Goal: Information Seeking & Learning: Learn about a topic

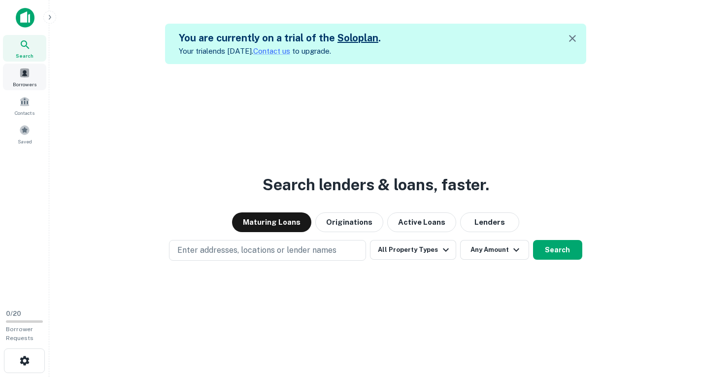
click at [27, 73] on span at bounding box center [24, 72] width 11 height 11
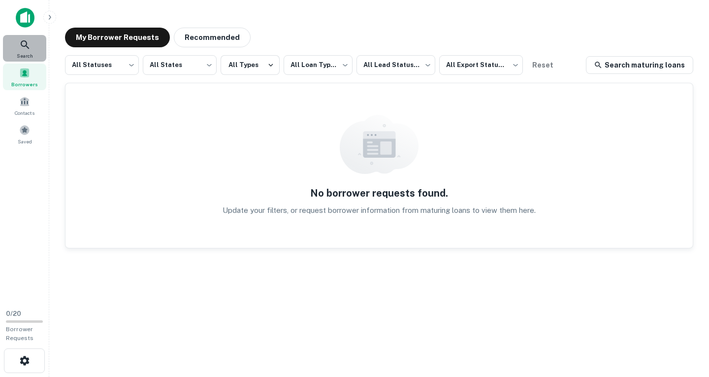
click at [18, 44] on div "Search" at bounding box center [24, 48] width 43 height 27
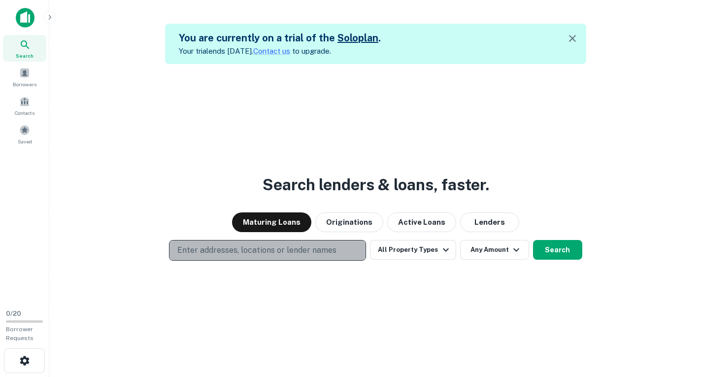
click at [259, 250] on p "Enter addresses, locations or lender names" at bounding box center [256, 250] width 159 height 12
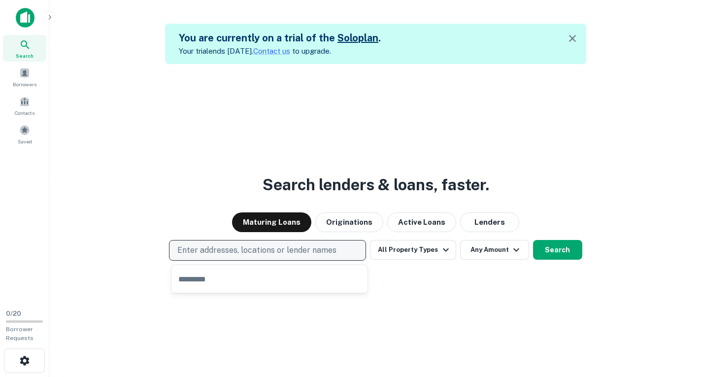
click at [259, 250] on p "Enter addresses, locations or lender names" at bounding box center [256, 250] width 159 height 12
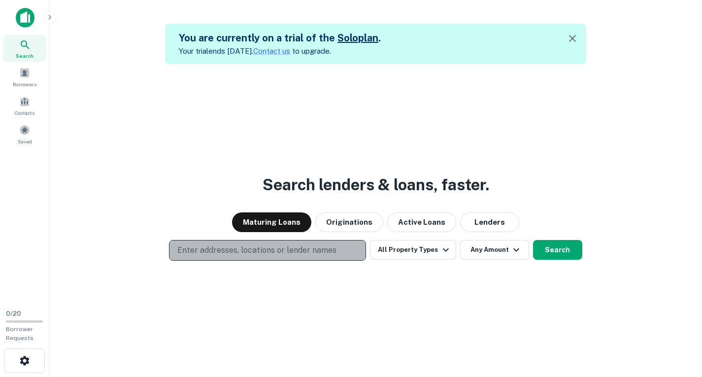
click at [271, 250] on p "Enter addresses, locations or lender names" at bounding box center [256, 250] width 159 height 12
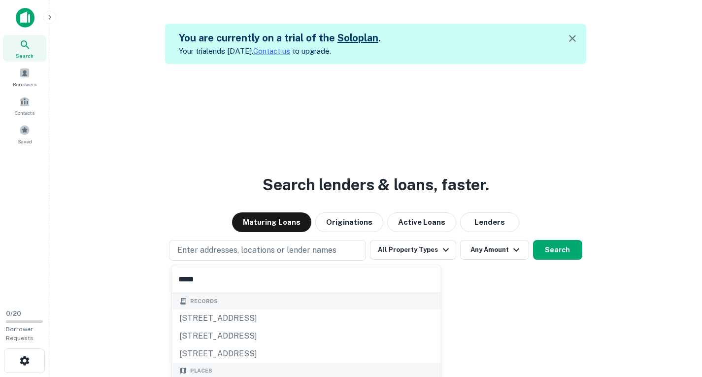
type input "*****"
click at [403, 309] on div "Search lenders & loans, faster. Maturing Loans Originations Active Loans Lender…" at bounding box center [375, 252] width 637 height 377
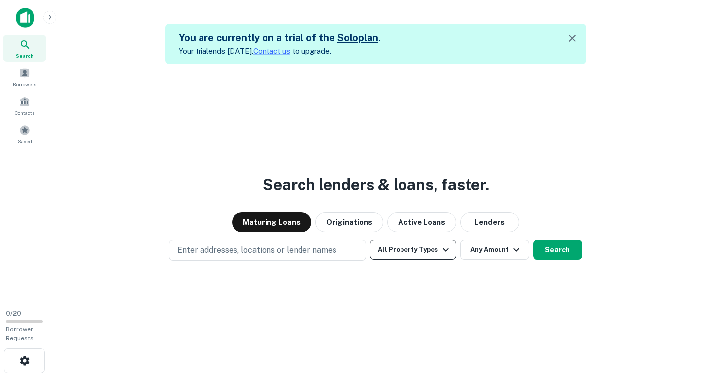
click at [442, 252] on icon "button" at bounding box center [446, 250] width 12 height 12
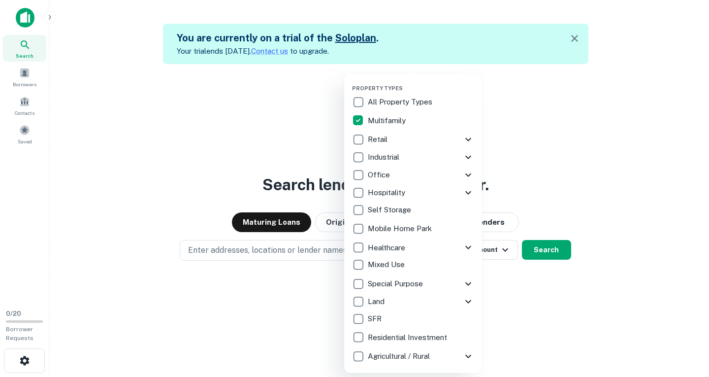
click at [280, 317] on div at bounding box center [354, 188] width 709 height 377
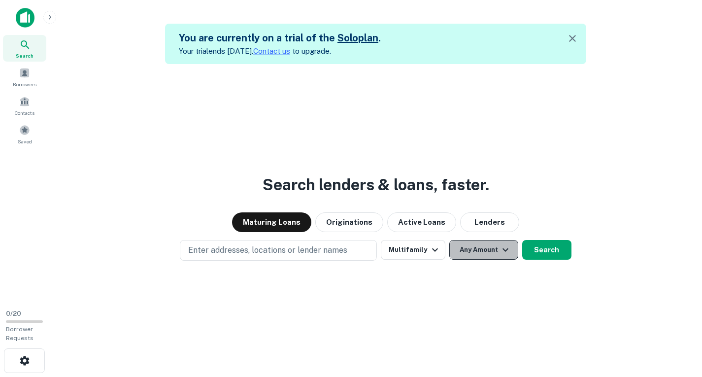
click at [485, 244] on button "Any Amount" at bounding box center [483, 250] width 69 height 20
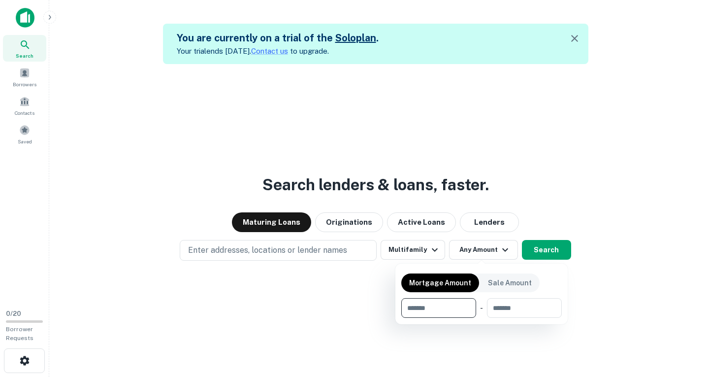
click at [316, 291] on div at bounding box center [354, 188] width 709 height 377
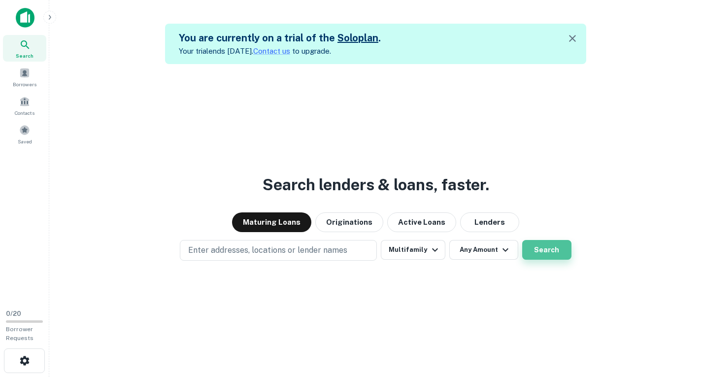
click at [550, 255] on button "Search" at bounding box center [546, 250] width 49 height 20
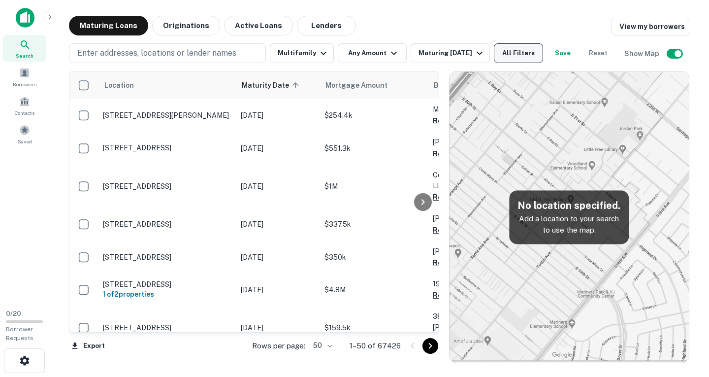
click at [525, 49] on button "All Filters" at bounding box center [518, 53] width 49 height 20
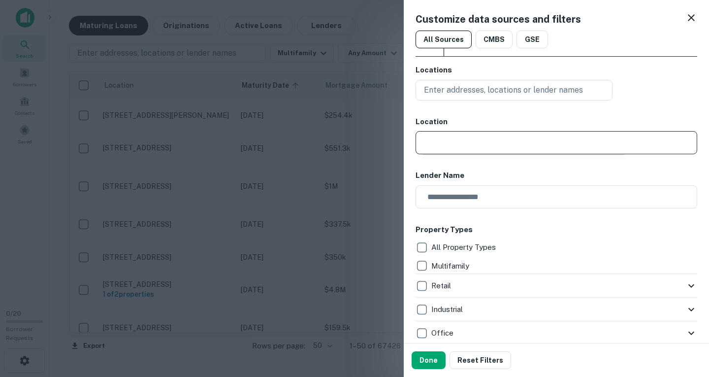
click at [446, 141] on input "text" at bounding box center [560, 142] width 275 height 23
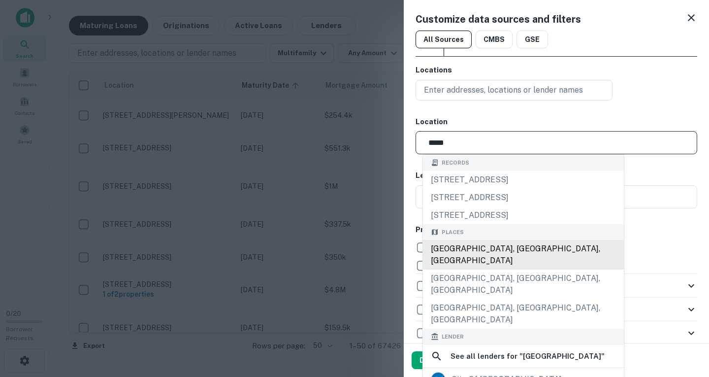
click at [451, 251] on div "Tampa, FL, USA" at bounding box center [523, 255] width 201 height 30
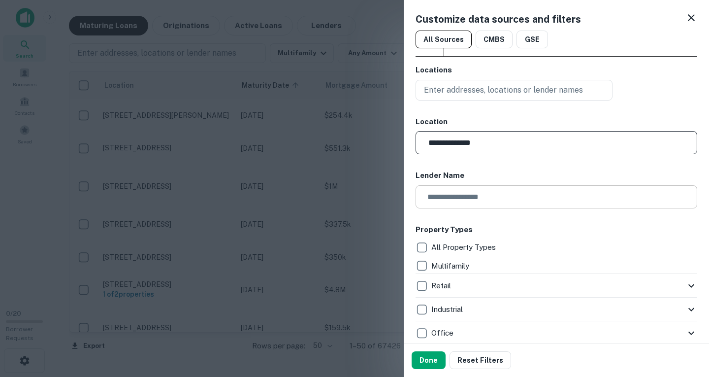
scroll to position [49, 0]
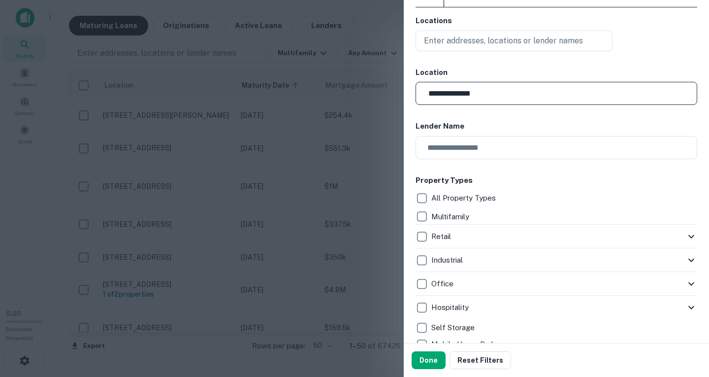
type input "**********"
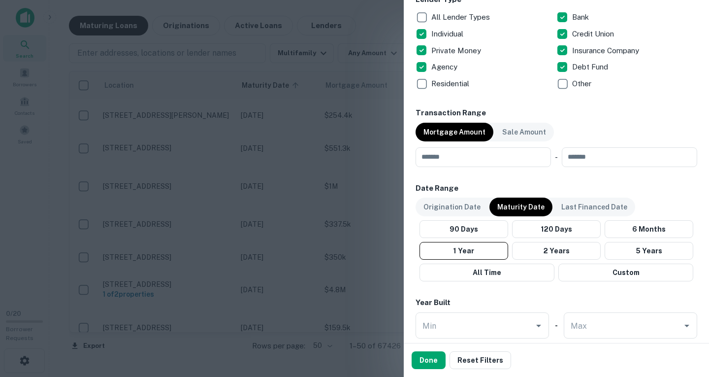
scroll to position [640, 0]
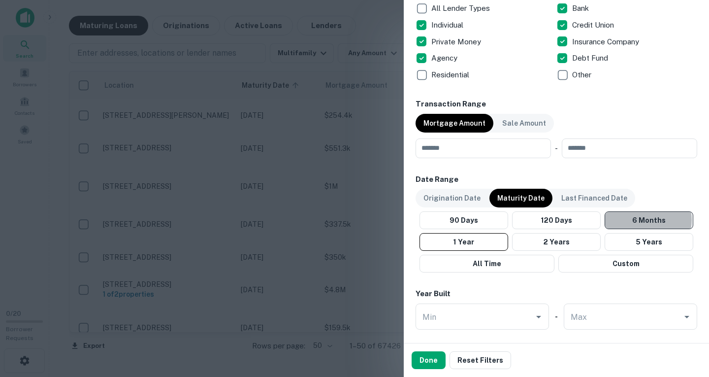
click at [641, 220] on button "6 Months" at bounding box center [649, 220] width 89 height 18
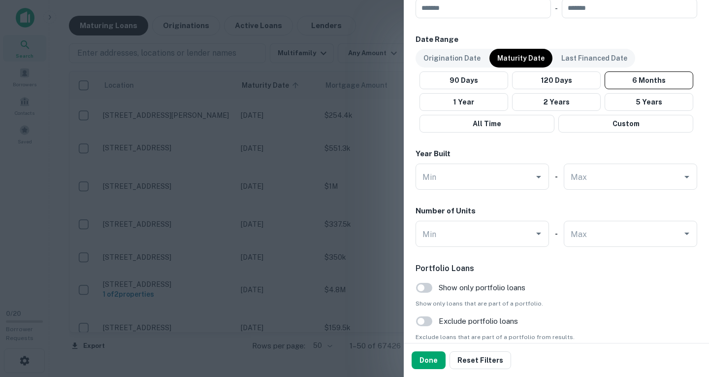
scroll to position [837, 0]
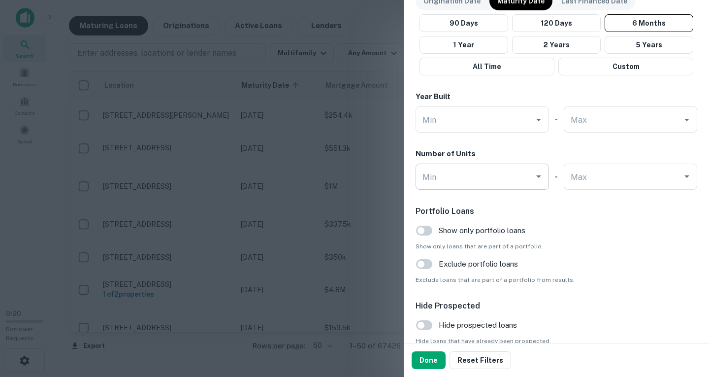
click at [529, 184] on div "Min" at bounding box center [482, 177] width 133 height 26
click at [534, 175] on icon "Open" at bounding box center [539, 176] width 12 height 12
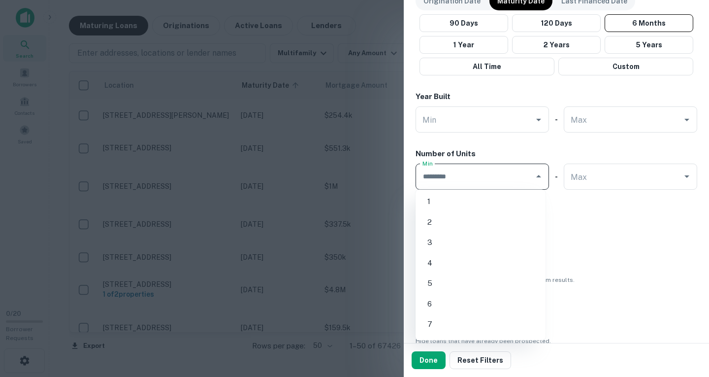
click at [438, 278] on li "5" at bounding box center [481, 283] width 122 height 18
type input "*"
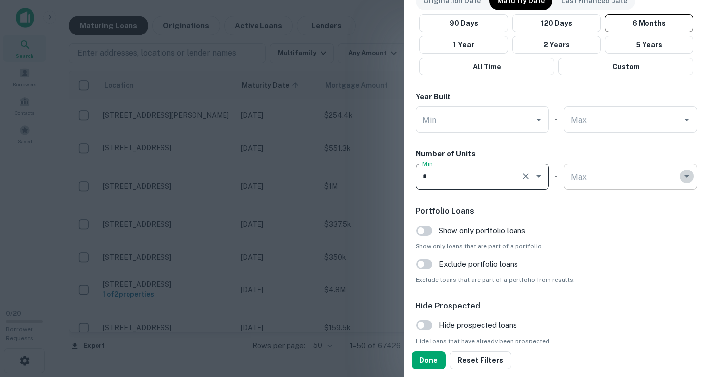
click at [681, 177] on icon "Open" at bounding box center [687, 176] width 12 height 12
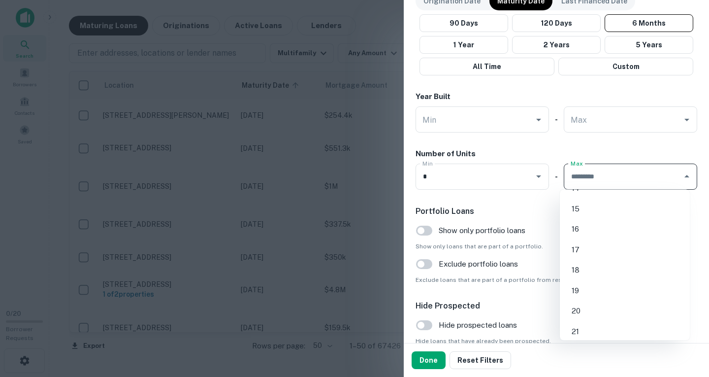
scroll to position [98, 0]
click at [587, 199] on li "10" at bounding box center [625, 205] width 122 height 18
type input "**"
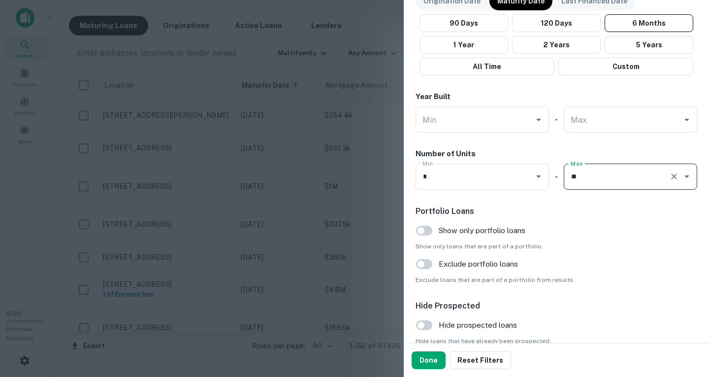
click at [594, 240] on div "Portfolio Loans Show only portfolio loans Show only loans that are part of a po…" at bounding box center [557, 244] width 282 height 79
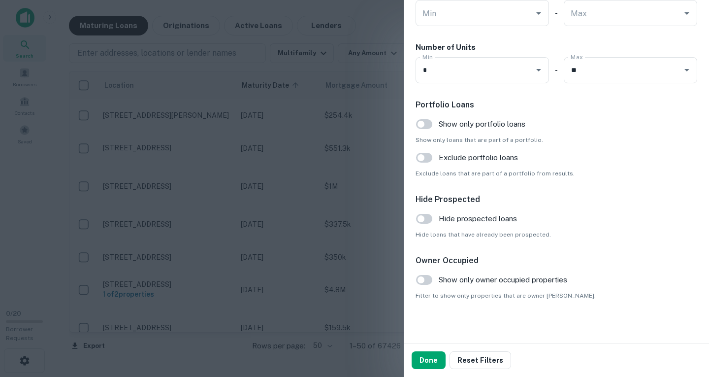
scroll to position [948, 0]
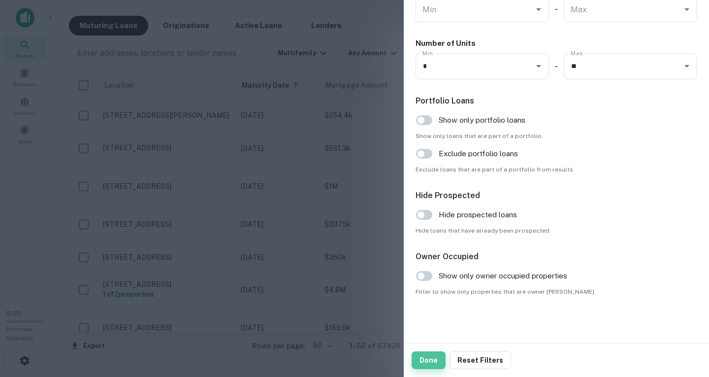
click at [425, 358] on button "Done" at bounding box center [429, 360] width 34 height 18
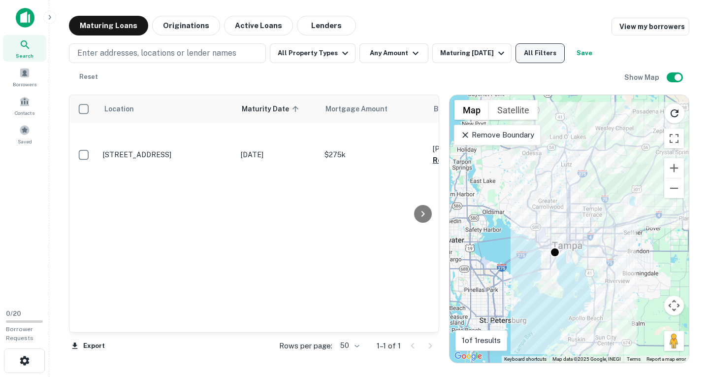
click at [542, 46] on button "All Filters" at bounding box center [540, 53] width 49 height 20
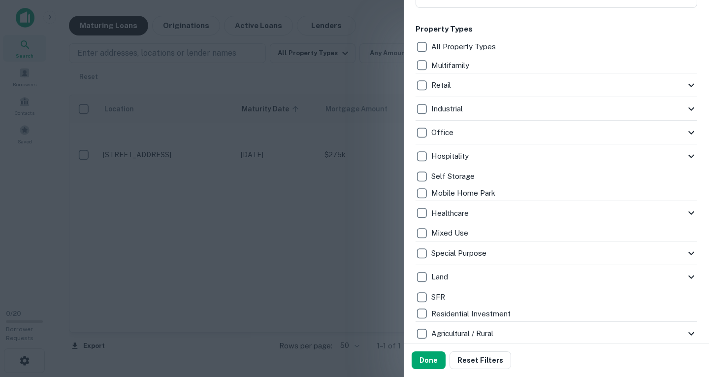
scroll to position [197, 0]
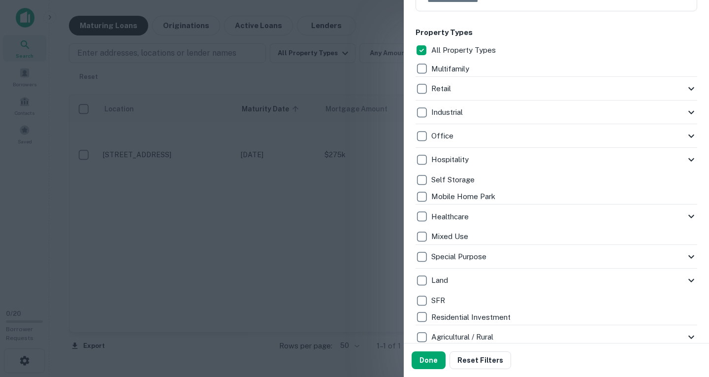
click at [660, 98] on div "Retail" at bounding box center [557, 89] width 282 height 24
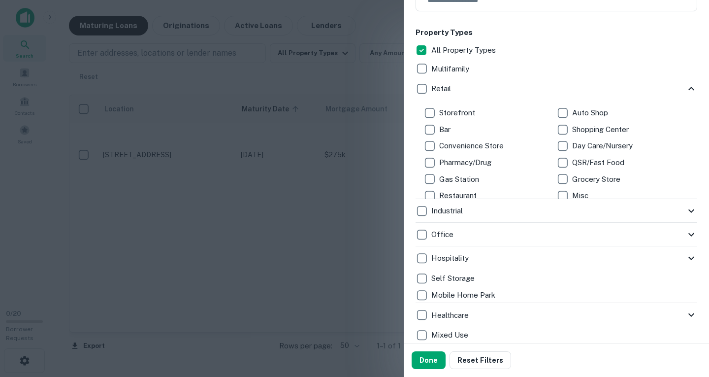
click at [474, 66] on div "Multifamily" at bounding box center [557, 69] width 282 height 17
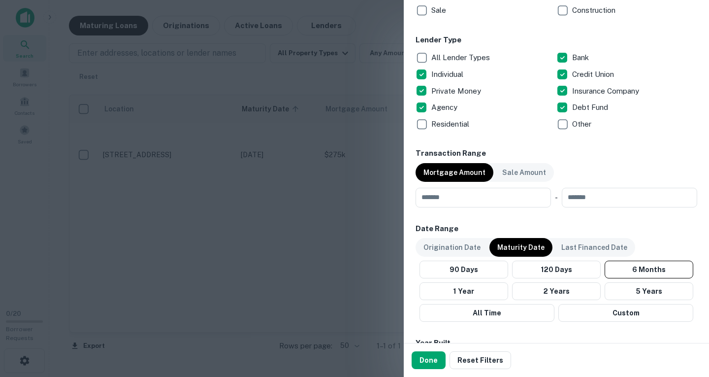
scroll to position [739, 0]
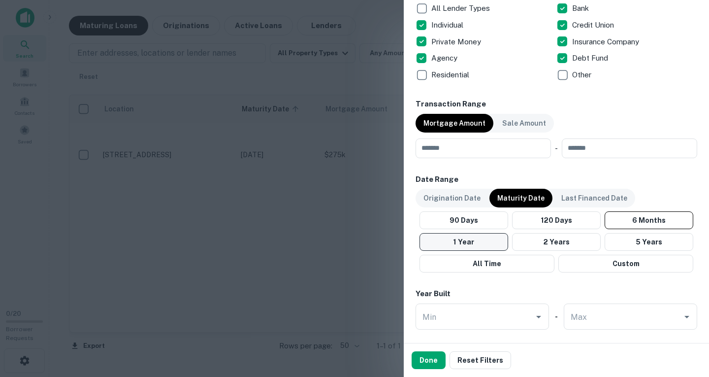
click at [490, 241] on button "1 Year" at bounding box center [464, 242] width 89 height 18
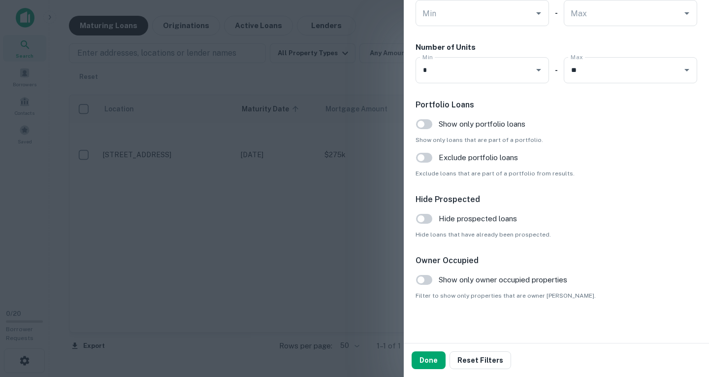
scroll to position [1046, 0]
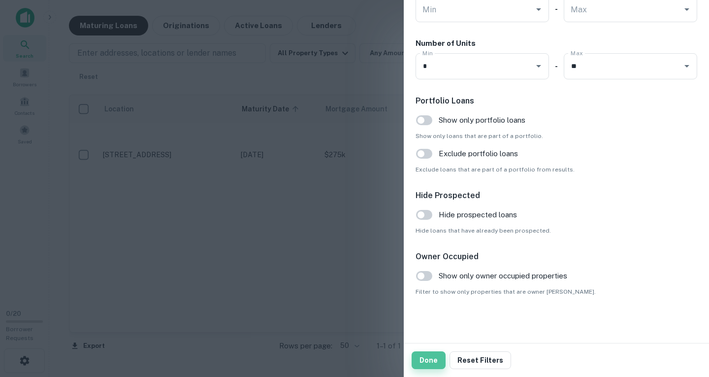
click at [425, 357] on button "Done" at bounding box center [429, 360] width 34 height 18
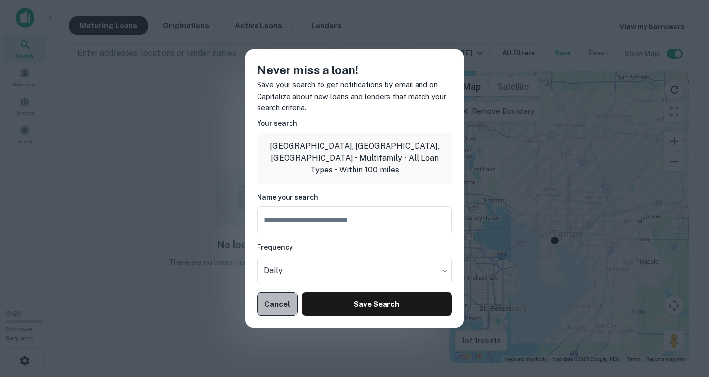
click at [279, 300] on button "Cancel" at bounding box center [277, 304] width 41 height 24
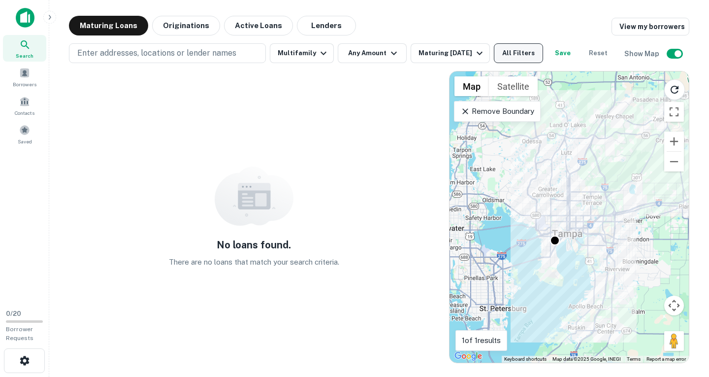
click at [515, 45] on button "All Filters" at bounding box center [518, 53] width 49 height 20
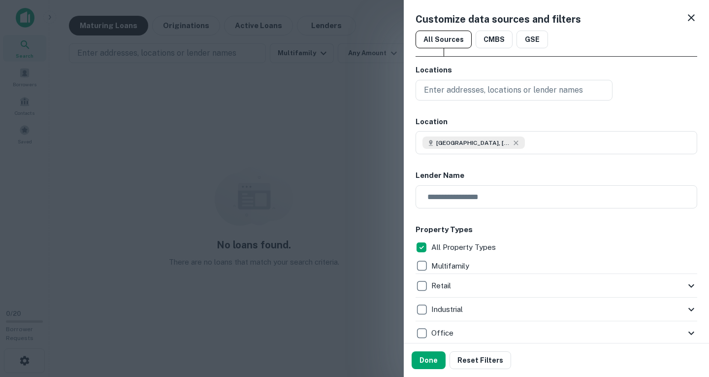
click at [686, 17] on icon at bounding box center [692, 18] width 12 height 12
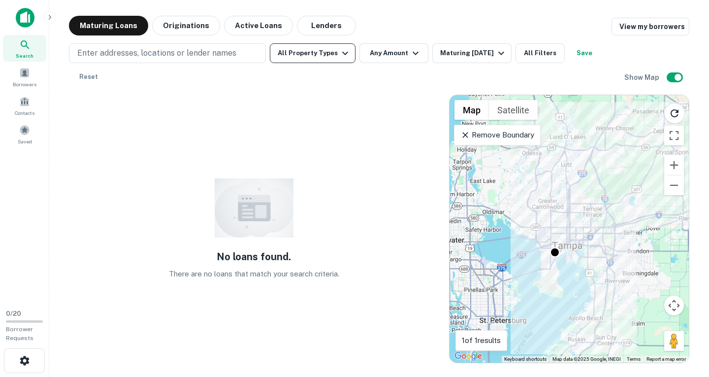
click at [311, 49] on button "All Property Types" at bounding box center [313, 53] width 86 height 20
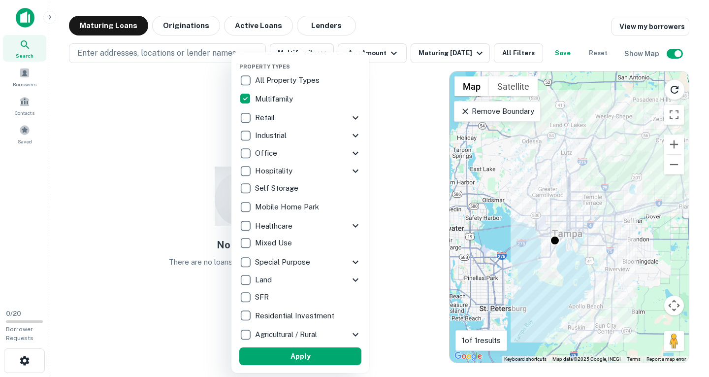
drag, startPoint x: 127, startPoint y: 143, endPoint x: 282, endPoint y: 95, distance: 162.9
click at [127, 143] on div at bounding box center [354, 188] width 709 height 377
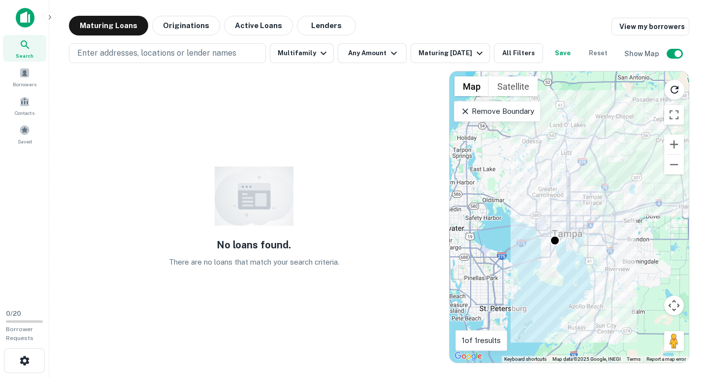
click at [467, 111] on icon at bounding box center [465, 111] width 10 height 10
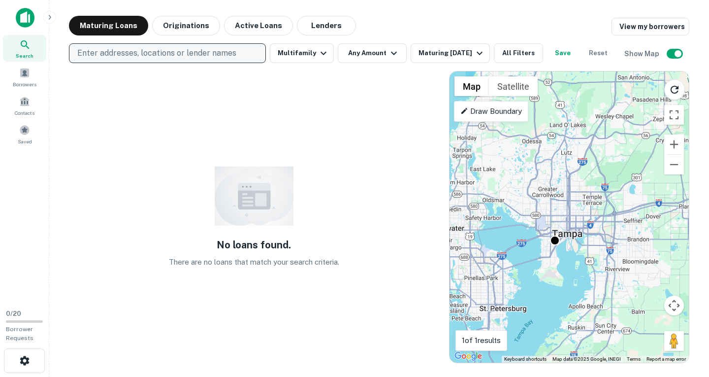
drag, startPoint x: 105, startPoint y: 46, endPoint x: 113, endPoint y: 49, distance: 8.3
click at [107, 47] on button "Enter addresses, locations or lender names" at bounding box center [167, 53] width 197 height 20
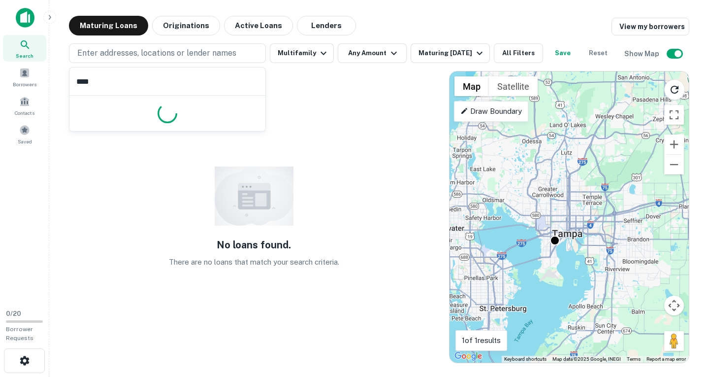
type input "*****"
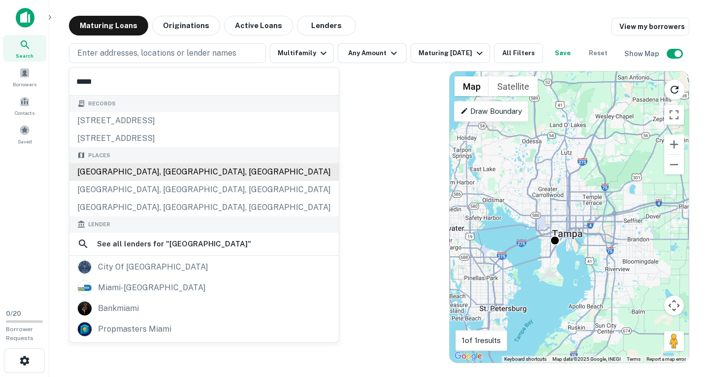
click at [106, 177] on div "Miami, FL, USA" at bounding box center [203, 172] width 269 height 18
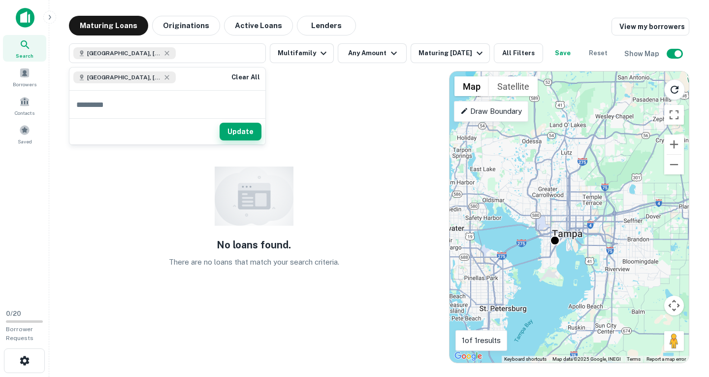
click at [240, 134] on button "Update" at bounding box center [241, 132] width 42 height 18
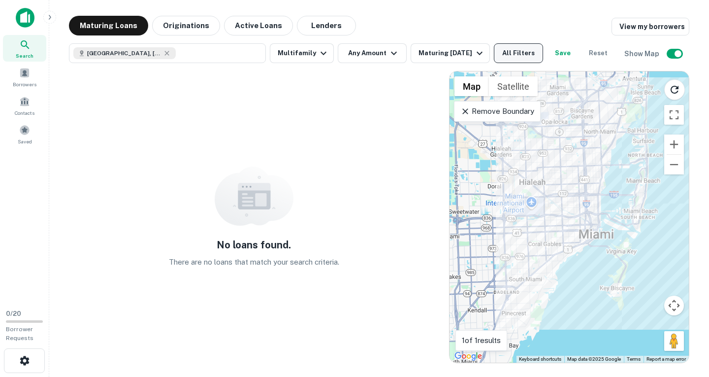
click at [515, 49] on button "All Filters" at bounding box center [518, 53] width 49 height 20
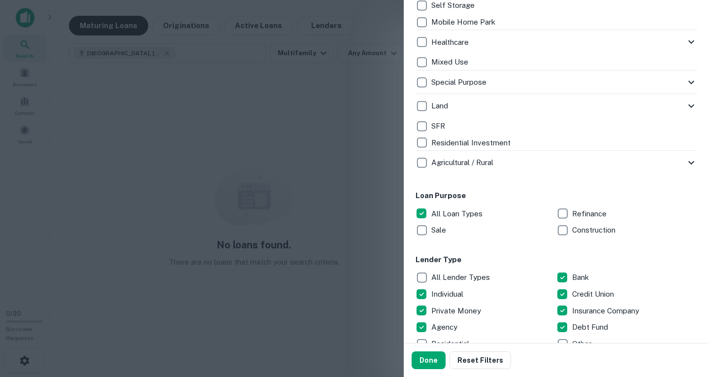
scroll to position [394, 0]
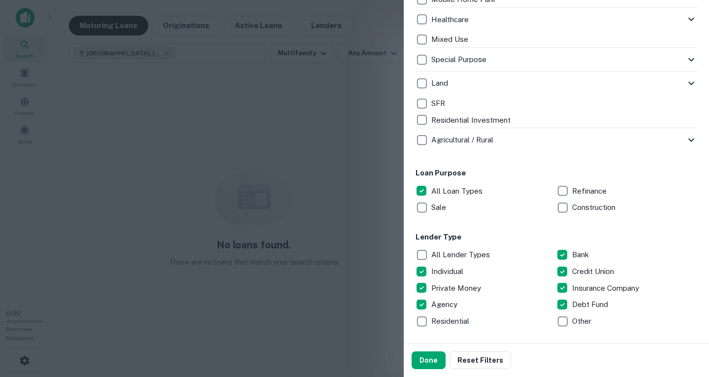
click at [424, 246] on div "Lender Type All Lender Types Bank Individual Credit Union Private Money Insuran…" at bounding box center [557, 280] width 282 height 98
drag, startPoint x: 430, startPoint y: 355, endPoint x: 143, endPoint y: 269, distance: 299.0
click at [430, 354] on button "Done" at bounding box center [429, 360] width 34 height 18
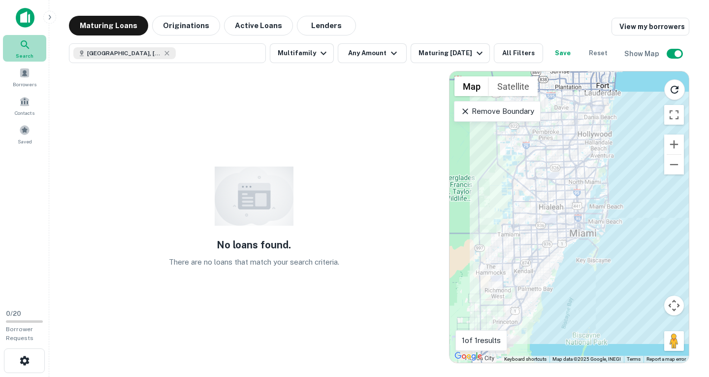
click at [25, 51] on div "Search" at bounding box center [24, 48] width 43 height 27
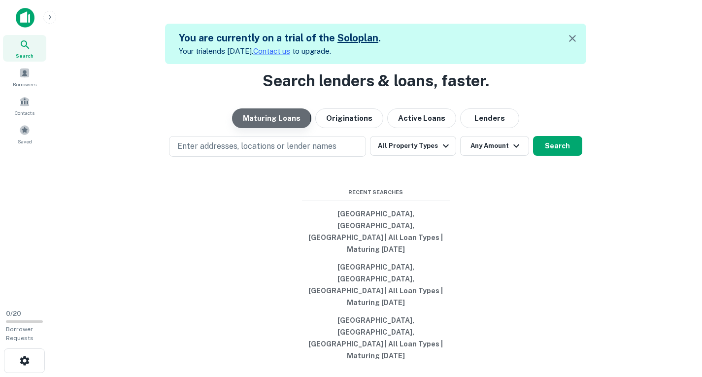
click at [267, 128] on button "Maturing Loans" at bounding box center [271, 118] width 79 height 20
click at [394, 156] on button "All Property Types" at bounding box center [413, 146] width 86 height 20
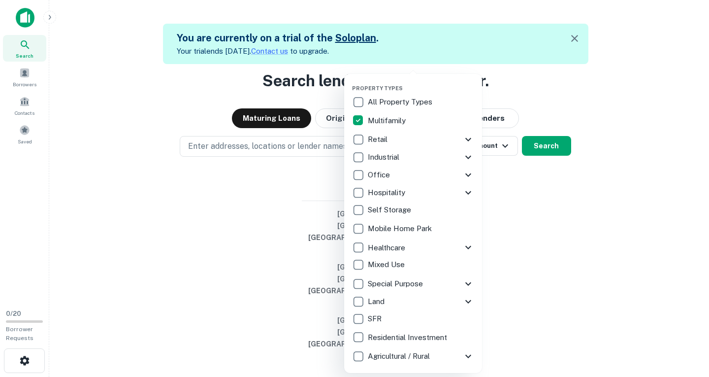
click at [165, 184] on div at bounding box center [354, 188] width 709 height 377
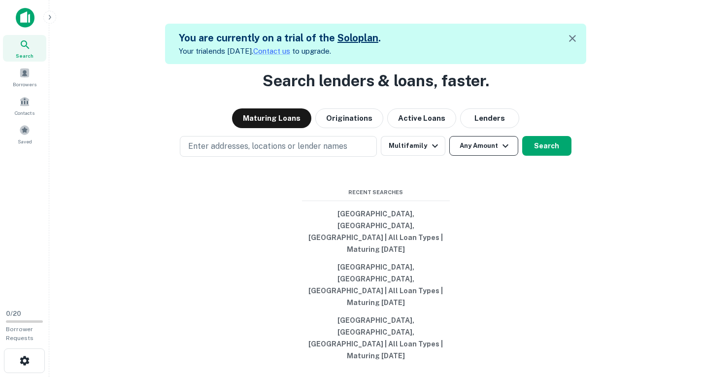
click at [505, 152] on icon "button" at bounding box center [505, 146] width 12 height 12
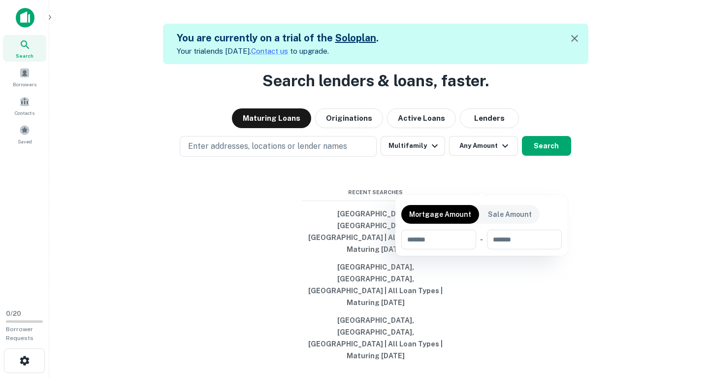
click at [504, 183] on div at bounding box center [354, 188] width 709 height 377
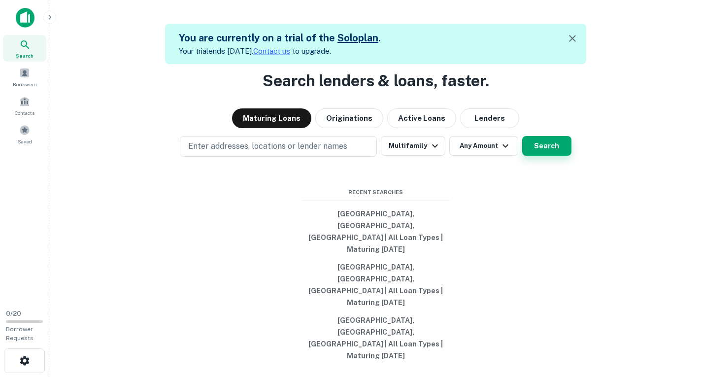
click at [541, 156] on button "Search" at bounding box center [546, 146] width 49 height 20
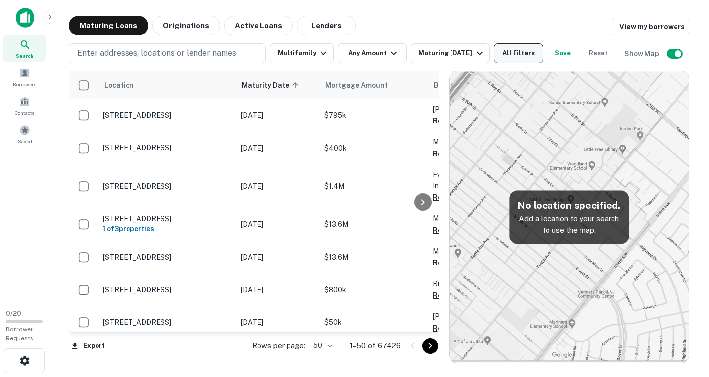
click at [527, 47] on button "All Filters" at bounding box center [518, 53] width 49 height 20
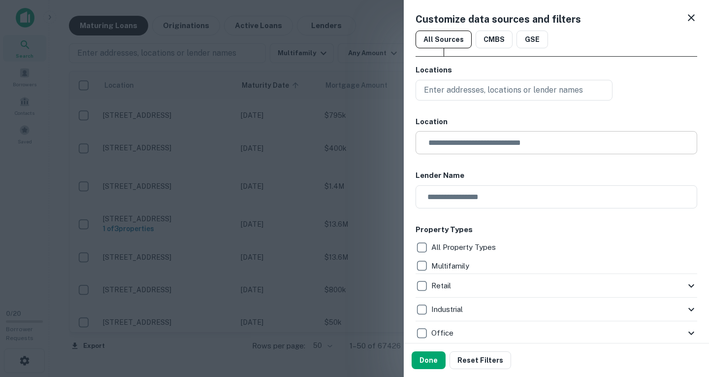
click at [470, 144] on input "text" at bounding box center [560, 142] width 275 height 23
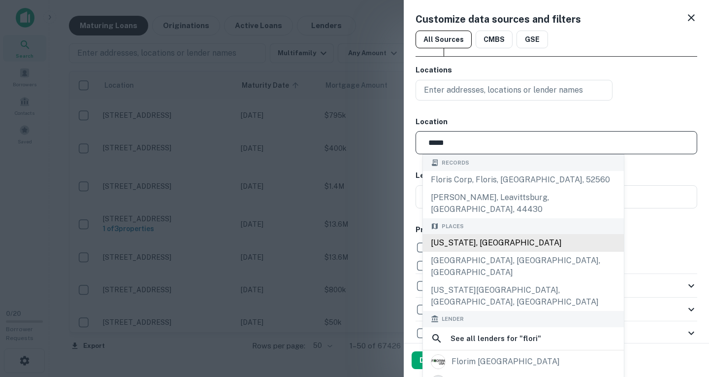
click at [453, 234] on div "[US_STATE], [GEOGRAPHIC_DATA]" at bounding box center [523, 243] width 201 height 18
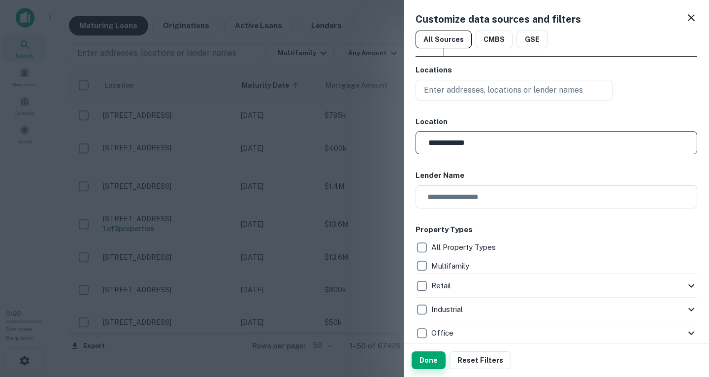
type input "**********"
drag, startPoint x: 423, startPoint y: 355, endPoint x: 358, endPoint y: 344, distance: 65.9
click at [423, 355] on button "Done" at bounding box center [429, 360] width 34 height 18
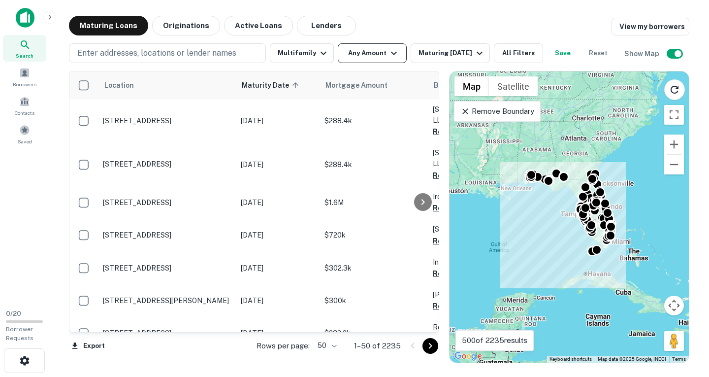
click at [394, 51] on icon "button" at bounding box center [394, 53] width 12 height 12
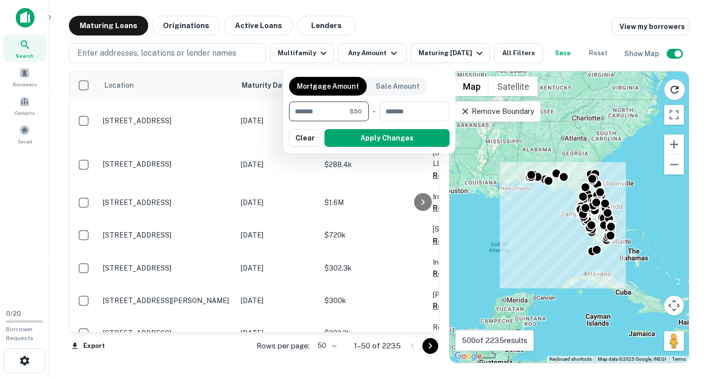
type input "*"
click at [386, 17] on div at bounding box center [354, 188] width 709 height 377
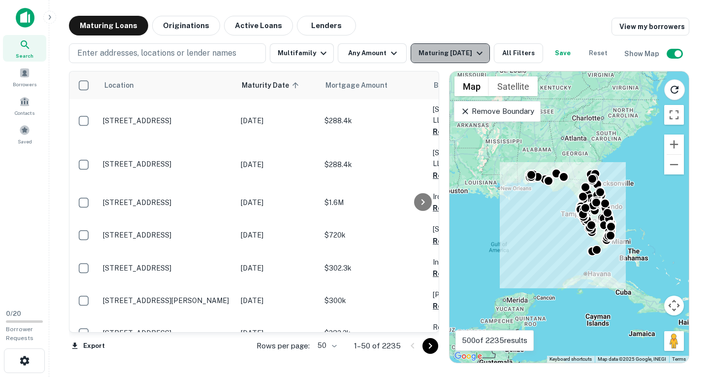
click at [463, 52] on div "Maturing [DATE]" at bounding box center [452, 53] width 67 height 12
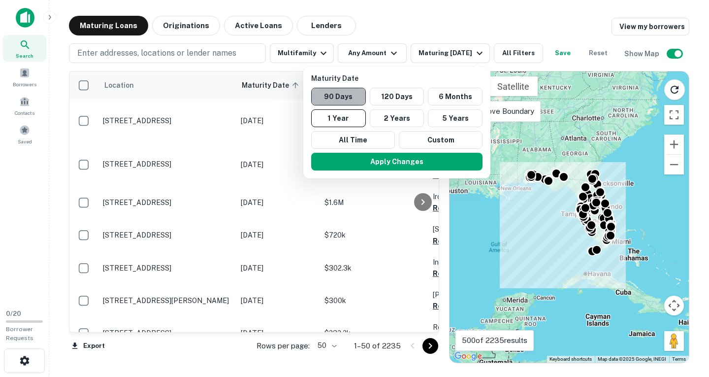
click at [345, 98] on button "90 Days" at bounding box center [338, 97] width 55 height 18
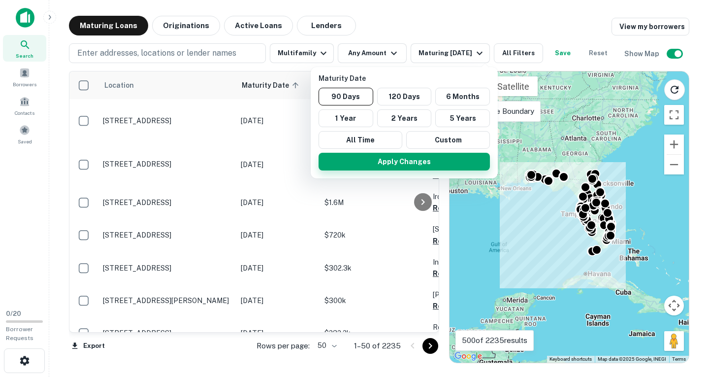
click at [371, 160] on button "Apply Changes" at bounding box center [404, 162] width 171 height 18
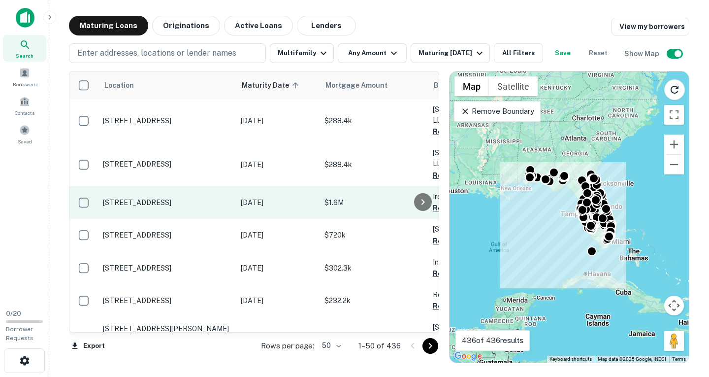
click at [134, 198] on p "[STREET_ADDRESS]" at bounding box center [167, 202] width 128 height 9
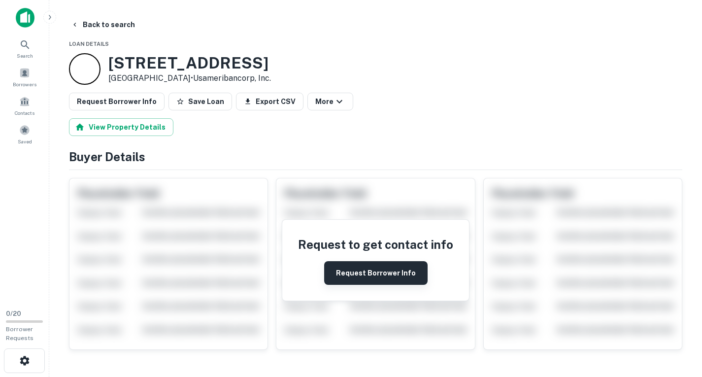
click at [395, 269] on button "Request Borrower Info" at bounding box center [375, 273] width 103 height 24
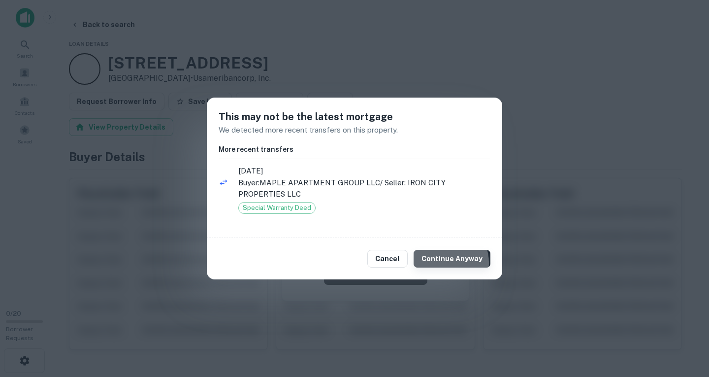
click at [446, 262] on button "Continue Anyway" at bounding box center [452, 259] width 77 height 18
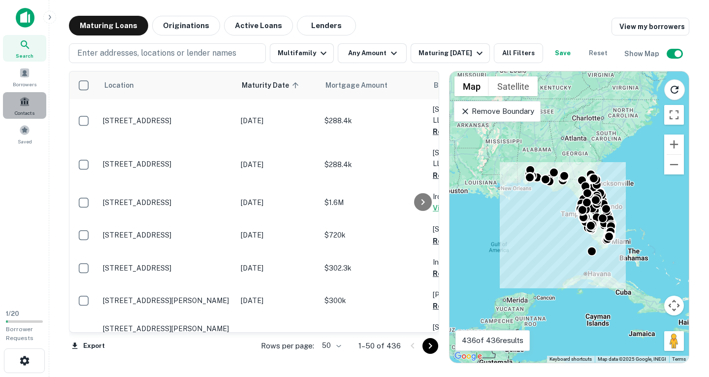
click at [28, 105] on span at bounding box center [24, 101] width 11 height 11
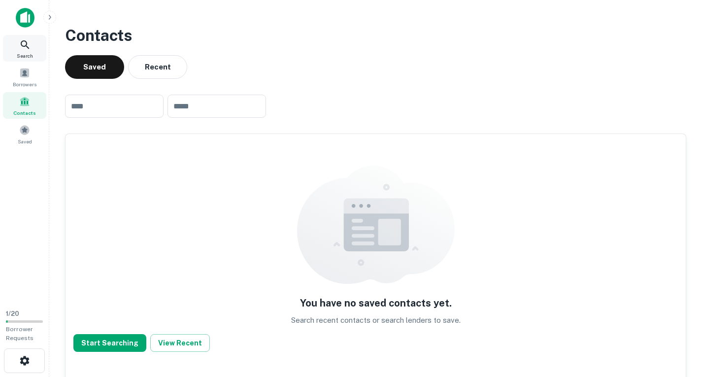
click at [29, 45] on icon at bounding box center [25, 45] width 12 height 12
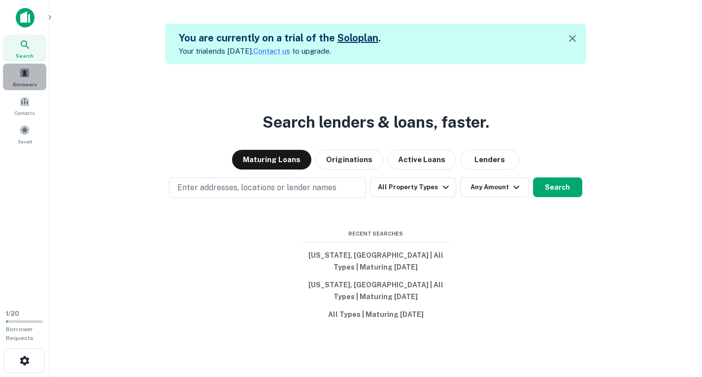
click at [28, 72] on span at bounding box center [24, 72] width 11 height 11
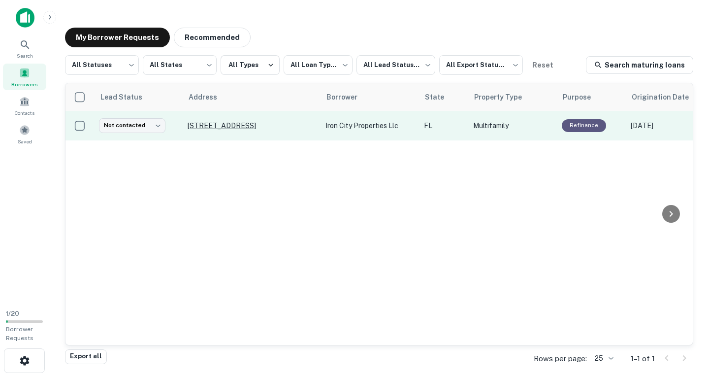
click at [218, 124] on p "[STREET_ADDRESS]" at bounding box center [252, 125] width 128 height 9
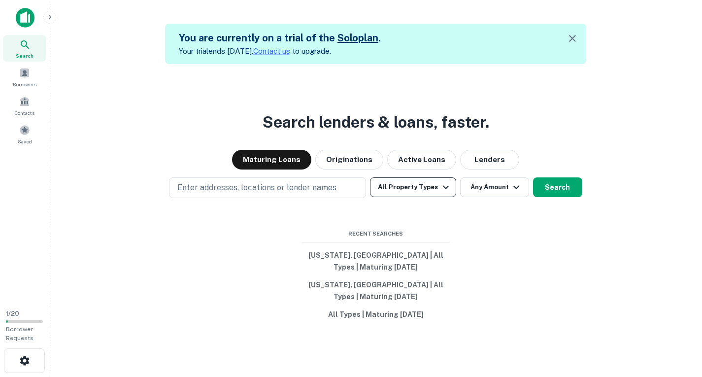
click at [432, 190] on button "All Property Types" at bounding box center [413, 187] width 86 height 20
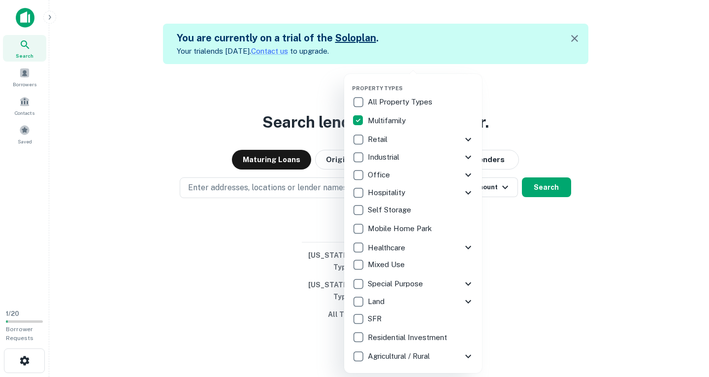
click at [553, 114] on div at bounding box center [354, 188] width 709 height 377
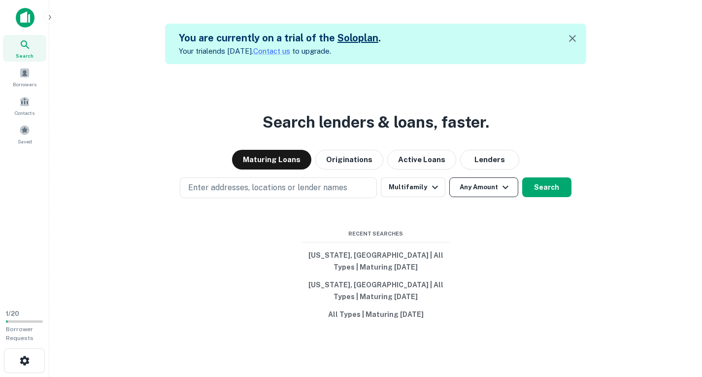
click at [496, 194] on button "Any Amount" at bounding box center [483, 187] width 69 height 20
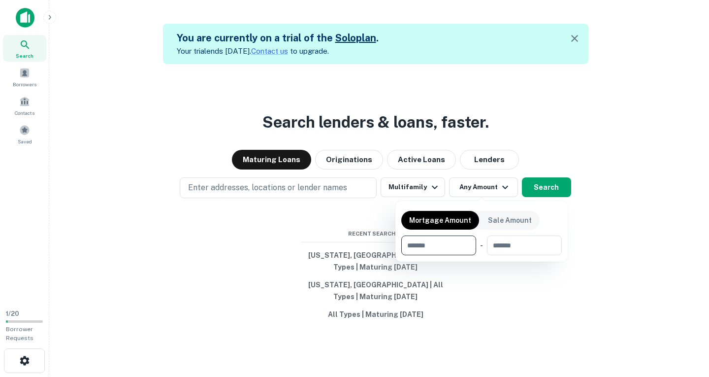
click at [514, 131] on div at bounding box center [354, 188] width 709 height 377
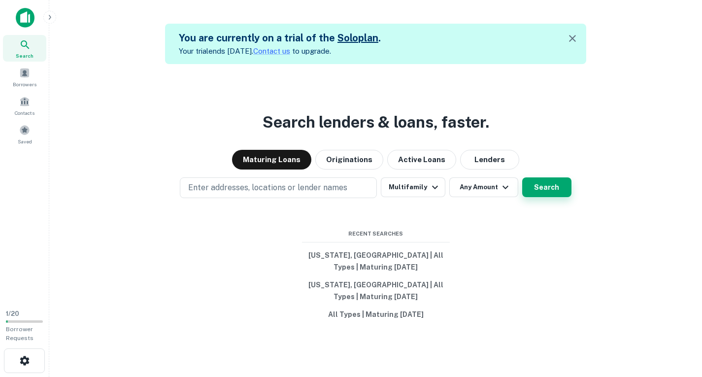
click at [538, 186] on button "Search" at bounding box center [546, 187] width 49 height 20
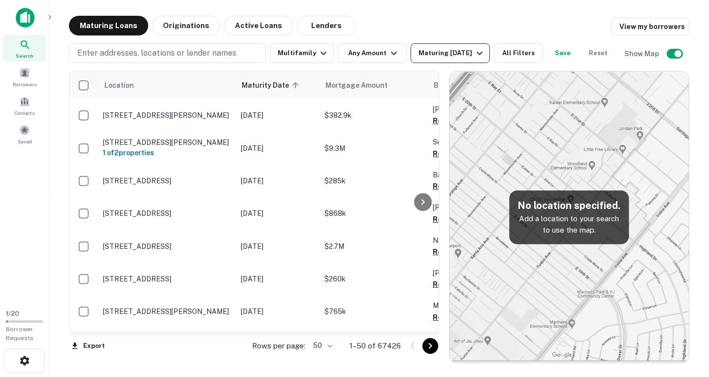
click at [465, 52] on div "Maturing [DATE]" at bounding box center [452, 53] width 67 height 12
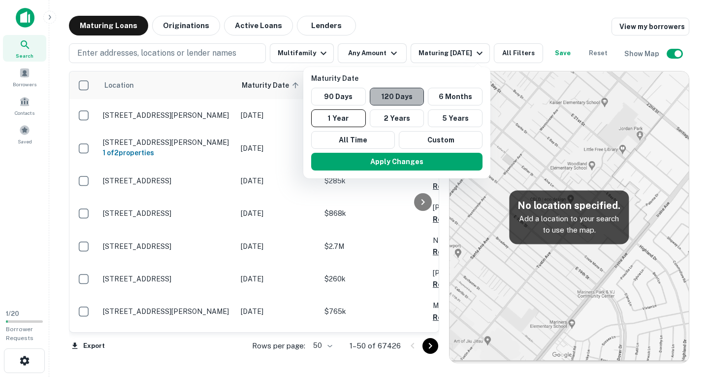
click at [384, 99] on button "120 Days" at bounding box center [397, 97] width 55 height 18
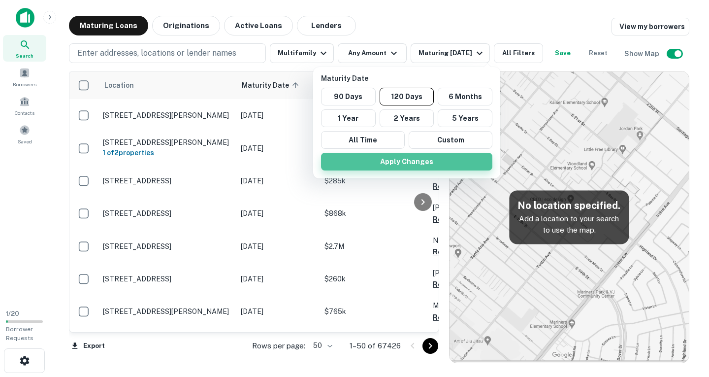
click at [421, 162] on button "Apply Changes" at bounding box center [406, 162] width 171 height 18
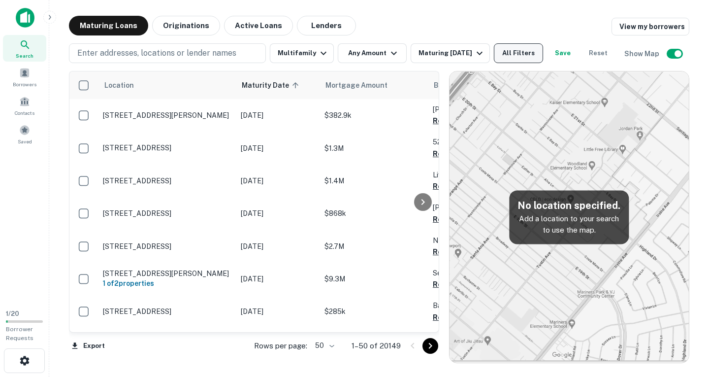
click at [543, 51] on button "All Filters" at bounding box center [518, 53] width 49 height 20
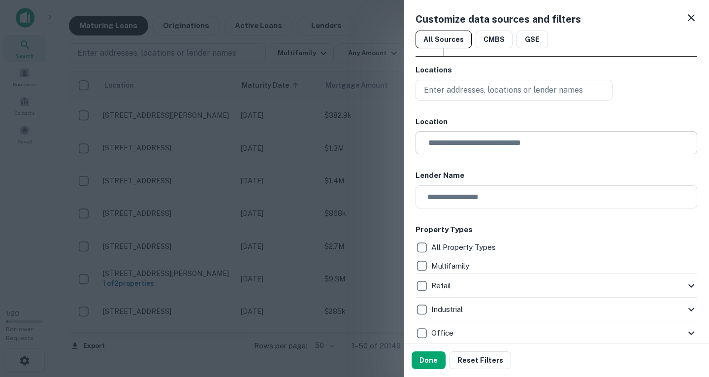
click at [486, 144] on input "text" at bounding box center [560, 142] width 275 height 23
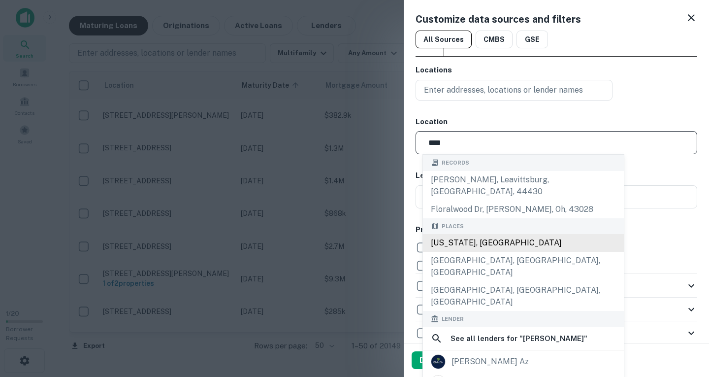
click at [457, 234] on div "[US_STATE], [GEOGRAPHIC_DATA]" at bounding box center [523, 243] width 201 height 18
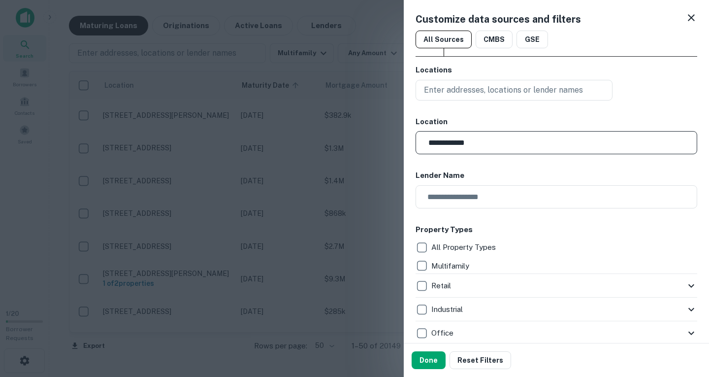
type input "**********"
click at [423, 351] on div "Done Reset Filters" at bounding box center [556, 359] width 305 height 33
click at [422, 360] on button "Done" at bounding box center [429, 360] width 34 height 18
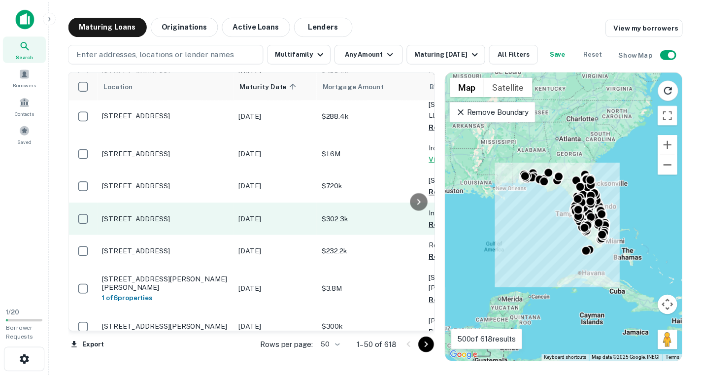
scroll to position [98, 0]
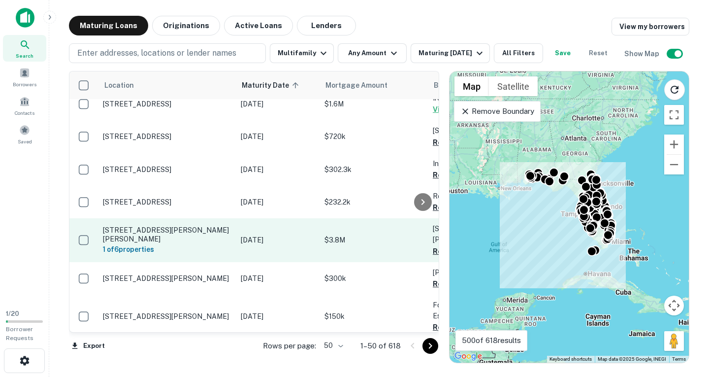
click at [282, 218] on td "[DATE]" at bounding box center [278, 239] width 84 height 43
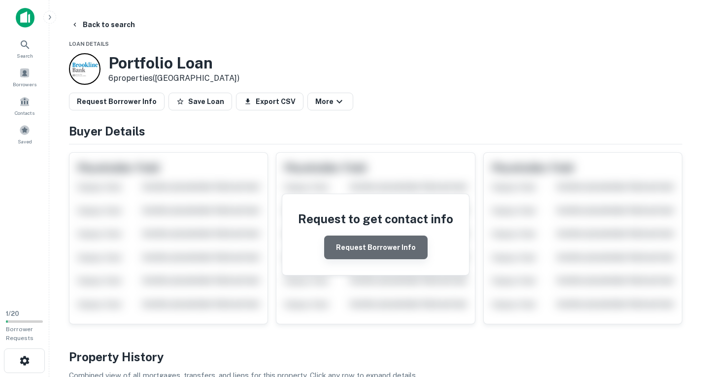
click at [393, 248] on button "Request Borrower Info" at bounding box center [375, 247] width 103 height 24
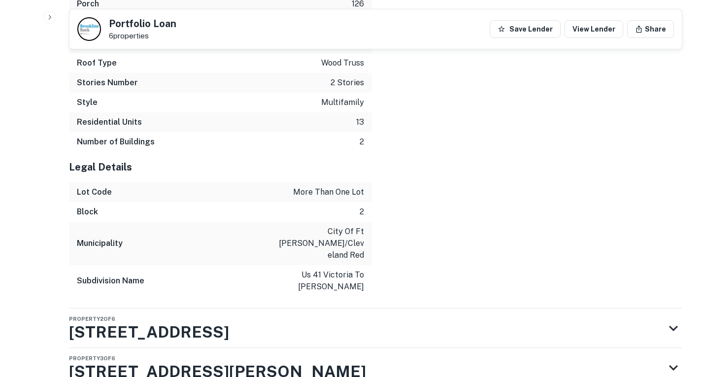
scroll to position [2312, 0]
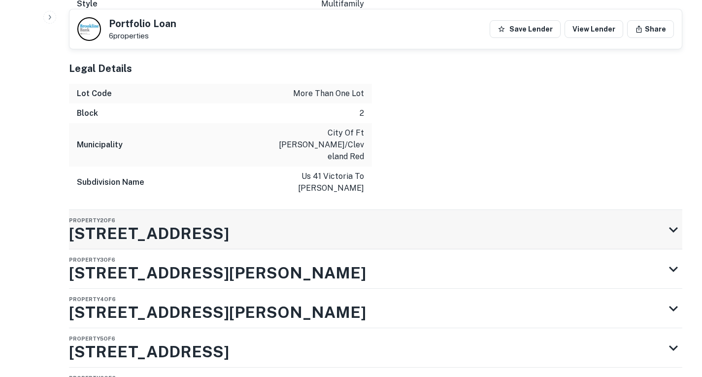
click at [121, 222] on h3 "[STREET_ADDRESS]" at bounding box center [149, 234] width 160 height 24
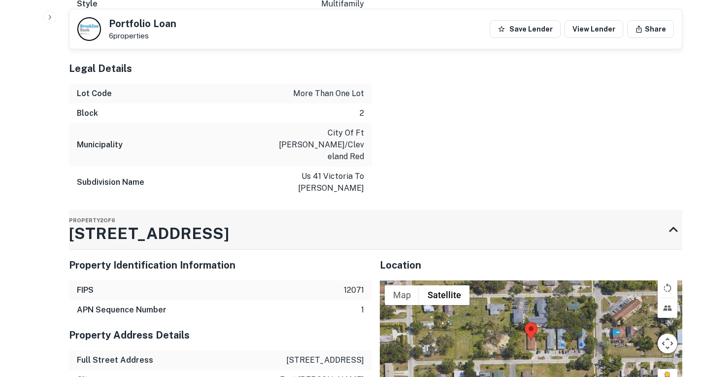
click at [111, 222] on h3 "[STREET_ADDRESS]" at bounding box center [149, 234] width 160 height 24
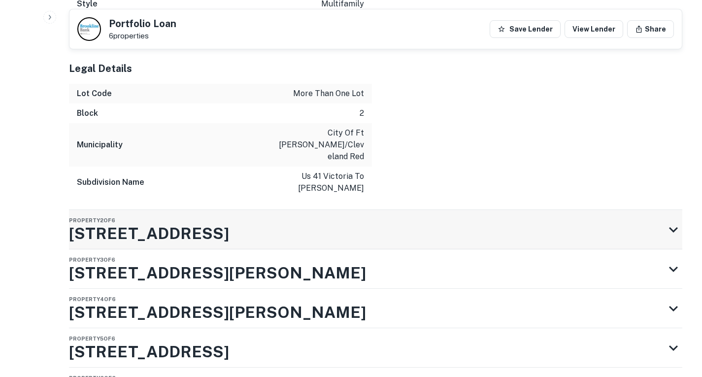
click at [94, 222] on h3 "[STREET_ADDRESS]" at bounding box center [149, 234] width 160 height 24
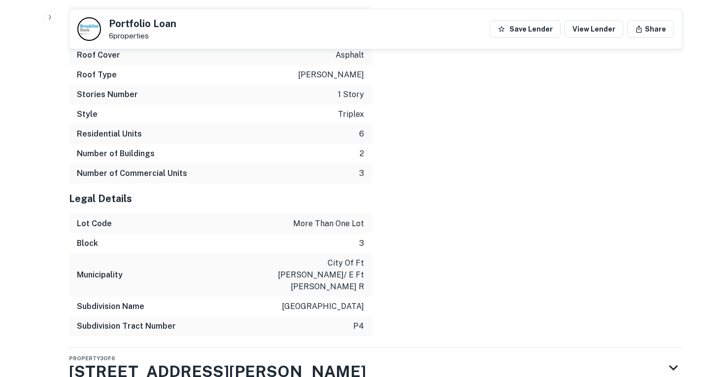
scroll to position [3336, 0]
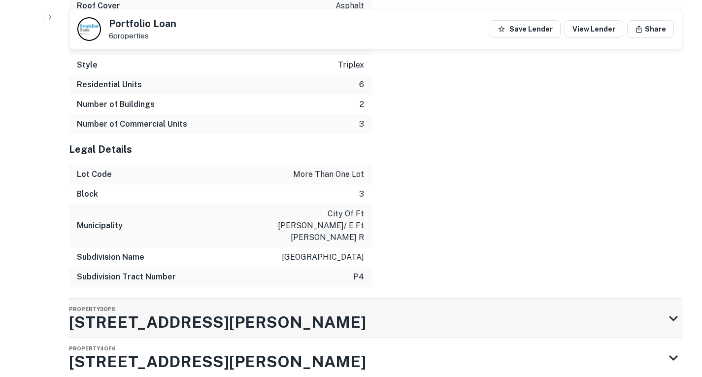
click at [128, 310] on h3 "[STREET_ADDRESS][PERSON_NAME]" at bounding box center [217, 322] width 297 height 24
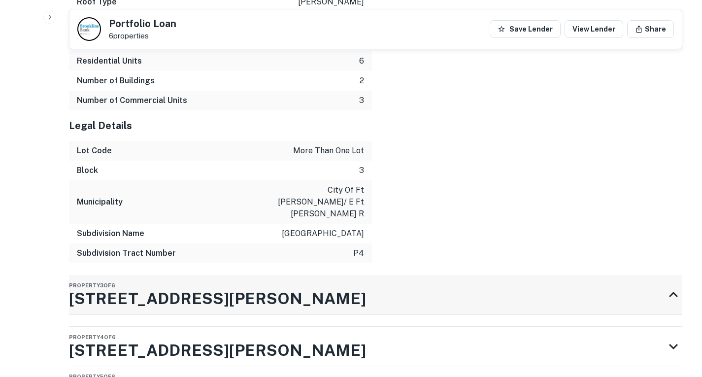
scroll to position [3348, 0]
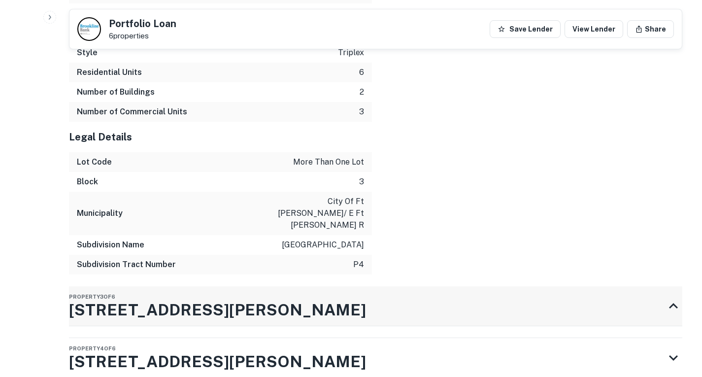
click at [131, 298] on h3 "[STREET_ADDRESS][PERSON_NAME]" at bounding box center [217, 310] width 297 height 24
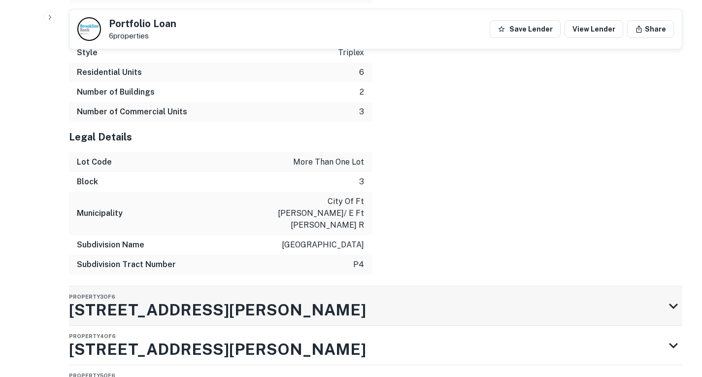
click at [131, 298] on h3 "[STREET_ADDRESS][PERSON_NAME]" at bounding box center [217, 310] width 297 height 24
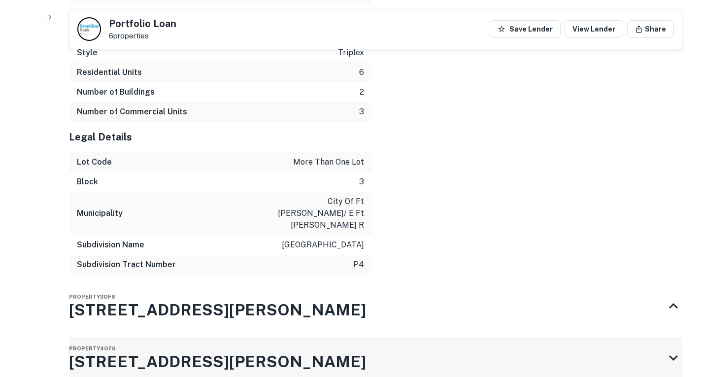
click at [134, 350] on h3 "[STREET_ADDRESS][PERSON_NAME]" at bounding box center [217, 362] width 297 height 24
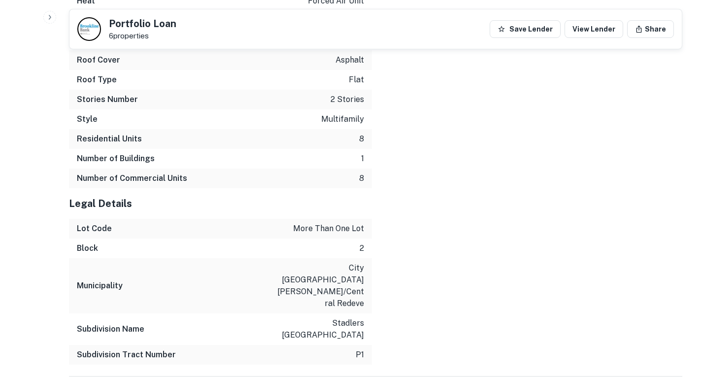
scroll to position [4459, 0]
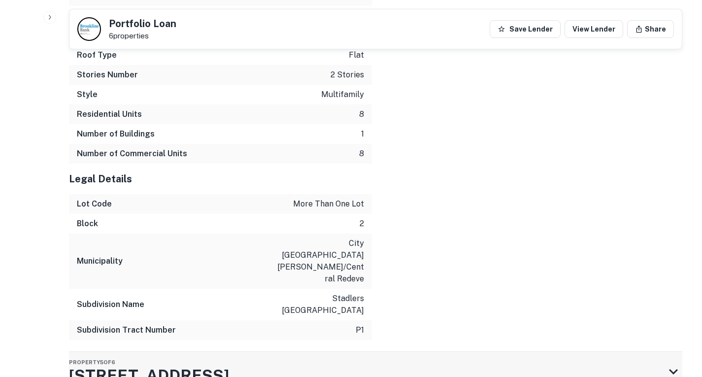
click at [120, 363] on h3 "[STREET_ADDRESS]" at bounding box center [149, 375] width 160 height 24
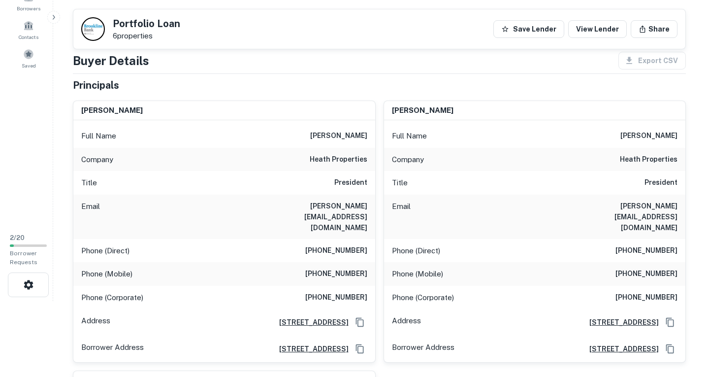
scroll to position [0, 0]
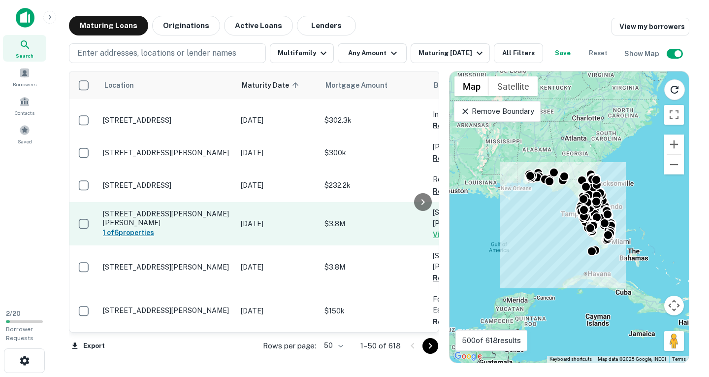
scroll to position [147, 0]
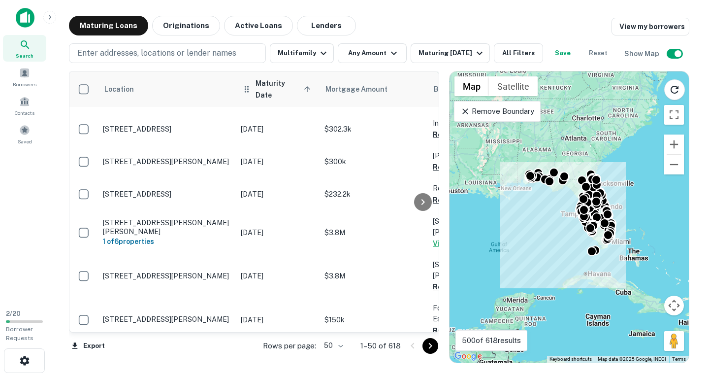
click at [307, 88] on icon at bounding box center [307, 89] width 9 height 9
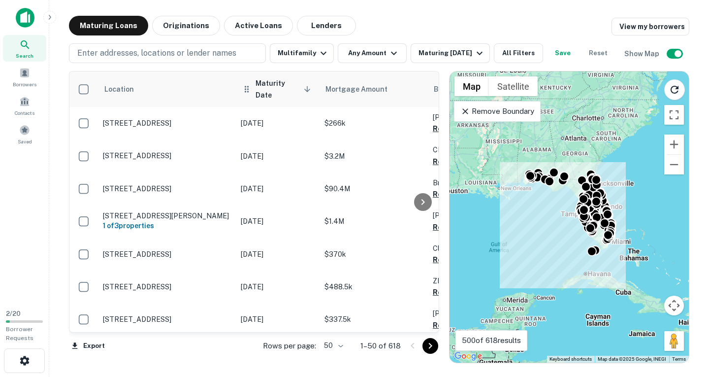
click at [309, 86] on icon at bounding box center [307, 89] width 9 height 9
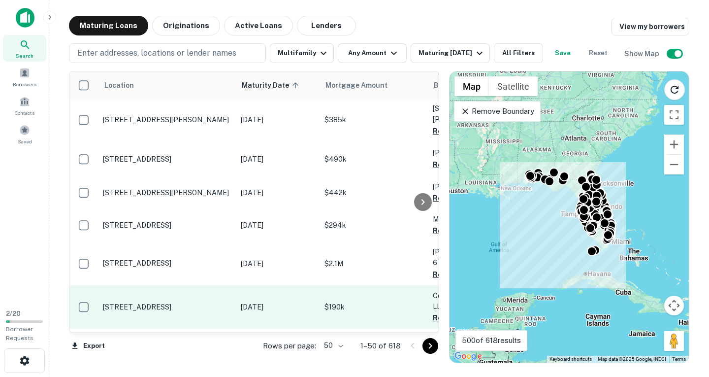
scroll to position [985, 0]
